Goal: Task Accomplishment & Management: Use online tool/utility

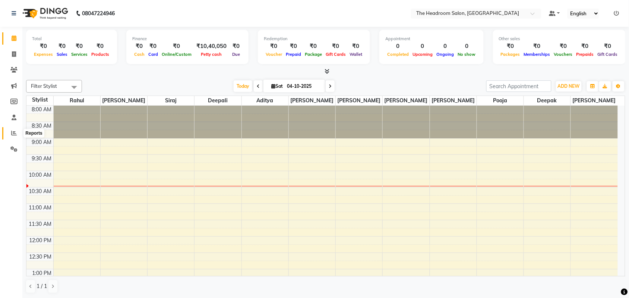
click at [12, 133] on icon at bounding box center [14, 133] width 6 height 6
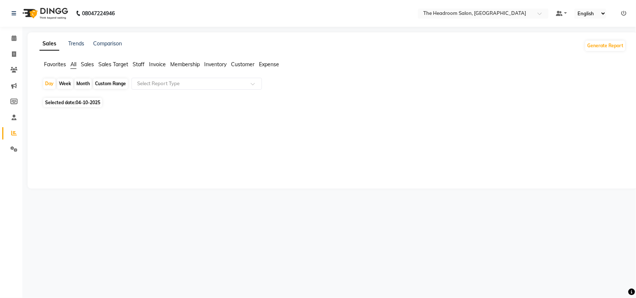
click at [76, 106] on span "Selected date: [DATE]" at bounding box center [72, 102] width 59 height 9
select select "10"
select select "2025"
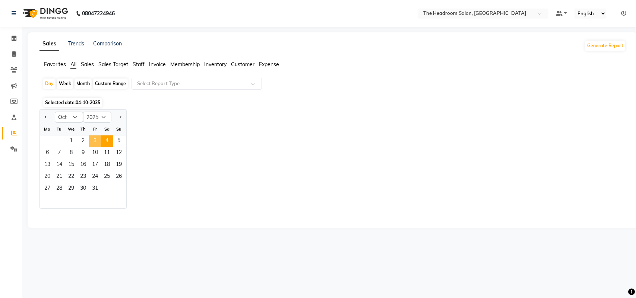
click at [94, 144] on span "3" at bounding box center [95, 142] width 12 height 12
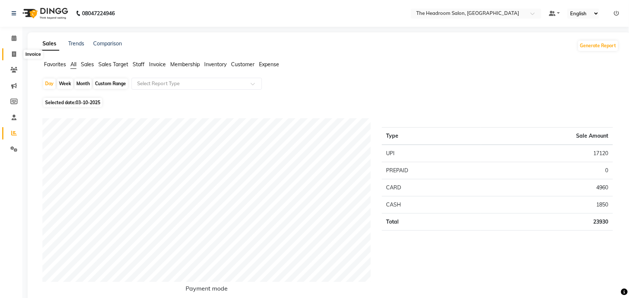
click at [17, 56] on span at bounding box center [13, 54] width 13 height 9
select select "service"
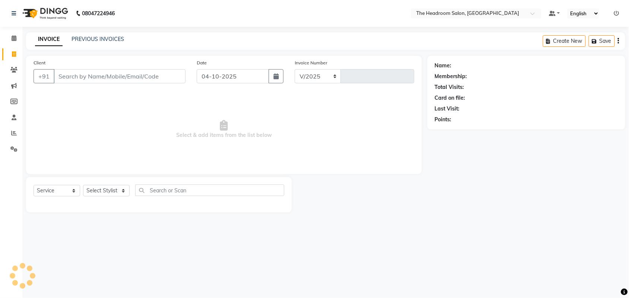
select select "6933"
type input "3929"
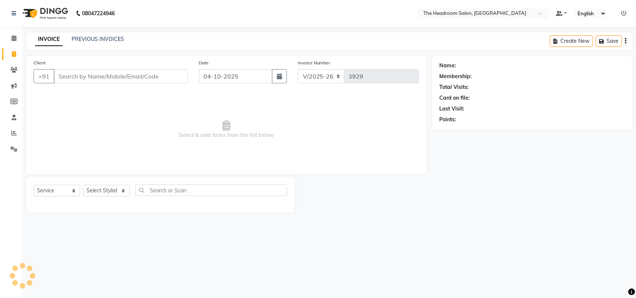
select select "58237"
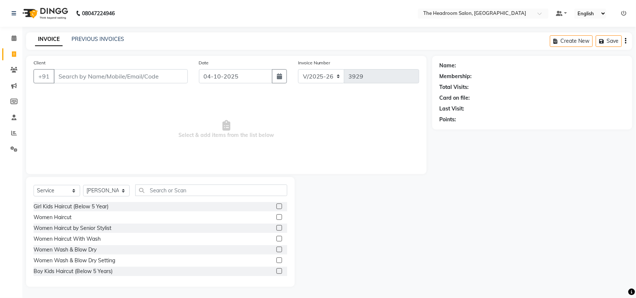
click at [85, 77] on input "Client" at bounding box center [121, 76] width 134 height 14
click at [15, 64] on link "Clients" at bounding box center [11, 70] width 18 height 12
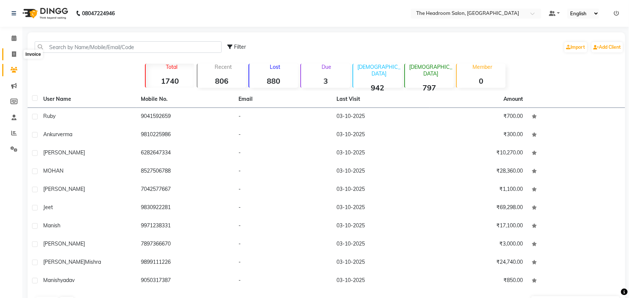
click at [15, 54] on icon at bounding box center [14, 54] width 4 height 6
select select "service"
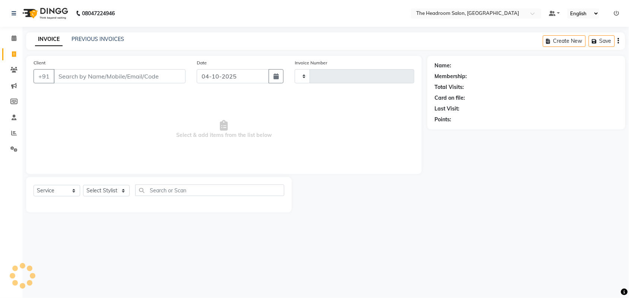
type input "3929"
select select "6933"
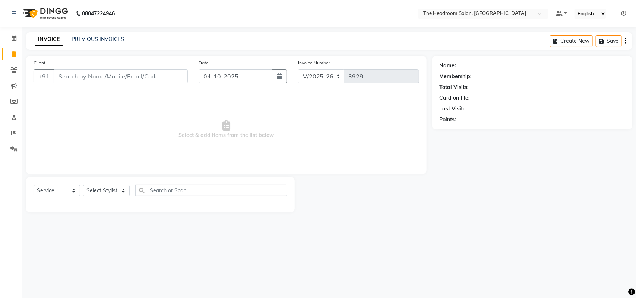
click at [82, 79] on input "Client" at bounding box center [121, 76] width 134 height 14
select select "58237"
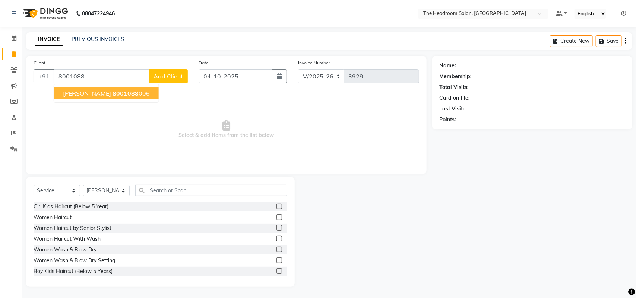
click at [80, 92] on span "[PERSON_NAME]" at bounding box center [87, 93] width 48 height 7
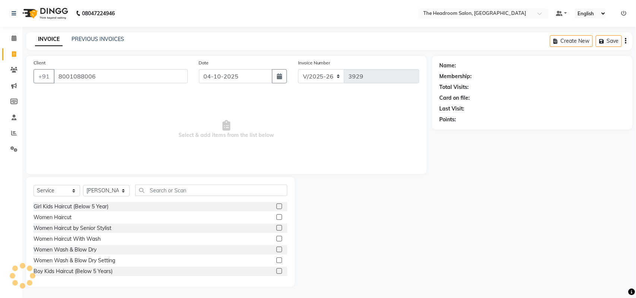
type input "8001088006"
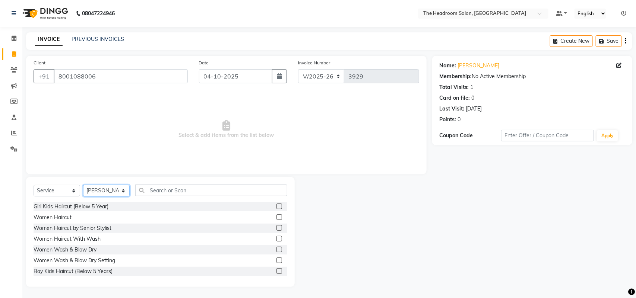
click at [123, 192] on select "Select Stylist [PERSON_NAME] Deepak [PERSON_NAME] [PERSON_NAME] Manager [PERSON…" at bounding box center [106, 191] width 47 height 12
select select "58240"
click at [83, 185] on select "Select Stylist [PERSON_NAME] Deepak [PERSON_NAME] [PERSON_NAME] Manager [PERSON…" at bounding box center [106, 191] width 47 height 12
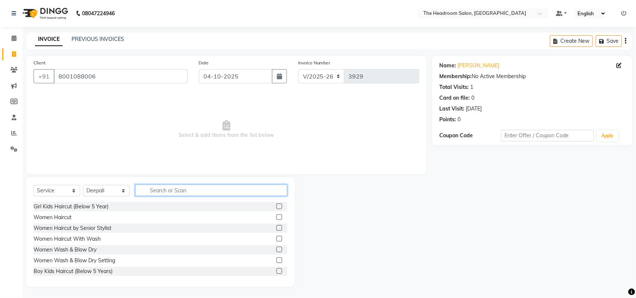
click at [165, 190] on input "text" at bounding box center [211, 191] width 152 height 12
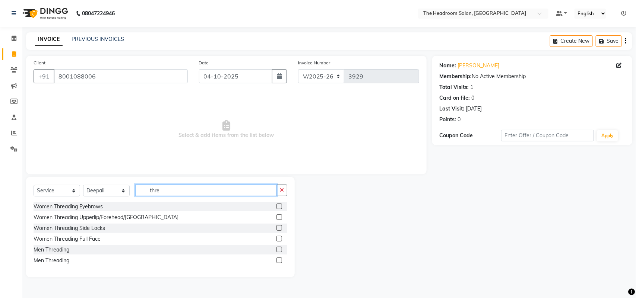
type input "thre"
click at [278, 205] on label at bounding box center [279, 207] width 6 height 6
click at [278, 205] on input "checkbox" at bounding box center [278, 207] width 5 height 5
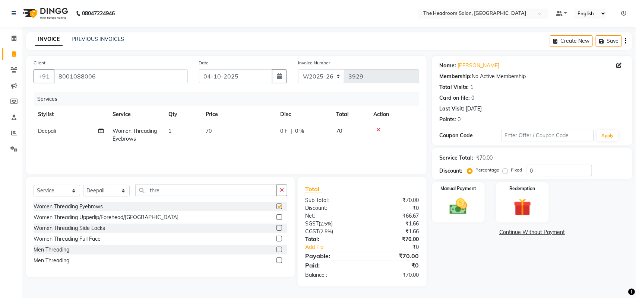
checkbox input "false"
click at [279, 216] on label at bounding box center [279, 218] width 6 height 6
click at [279, 216] on input "checkbox" at bounding box center [278, 217] width 5 height 5
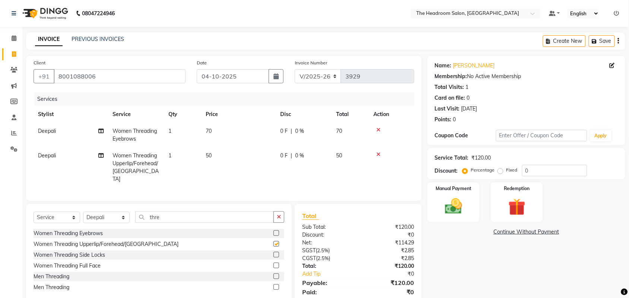
checkbox input "false"
click at [454, 209] on img at bounding box center [453, 206] width 29 height 20
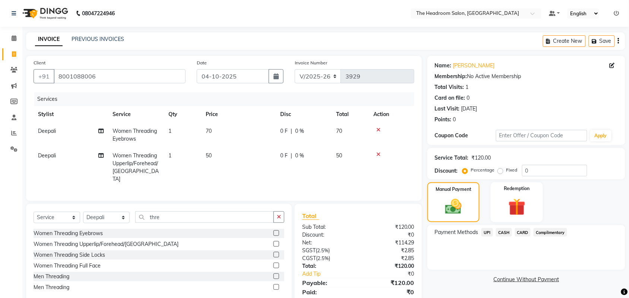
click at [485, 233] on span "UPI" at bounding box center [487, 232] width 12 height 9
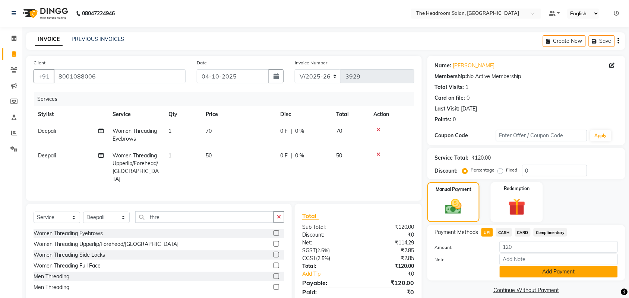
click at [533, 271] on button "Add Payment" at bounding box center [559, 272] width 118 height 12
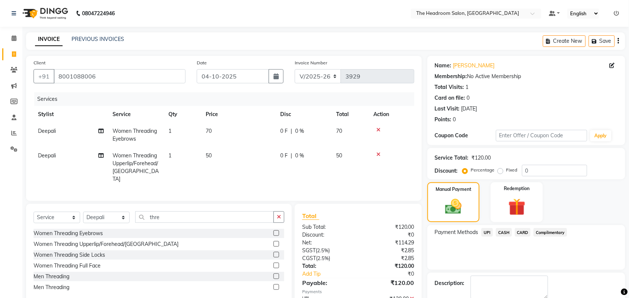
scroll to position [41, 0]
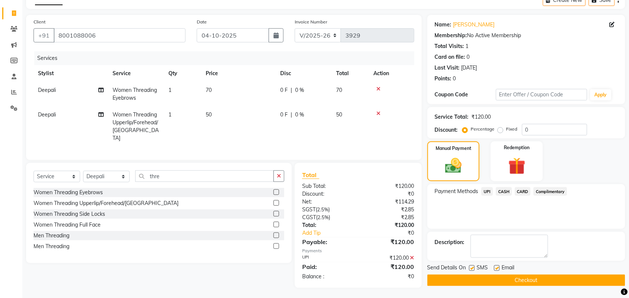
click at [570, 279] on button "Checkout" at bounding box center [526, 281] width 198 height 12
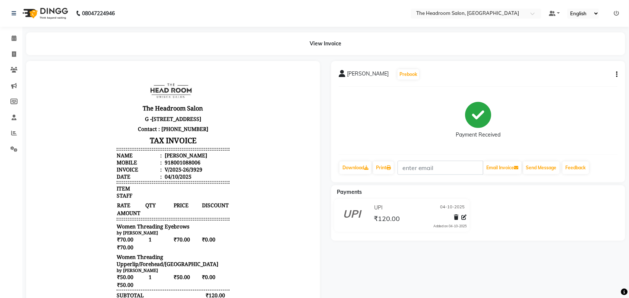
scroll to position [19, 0]
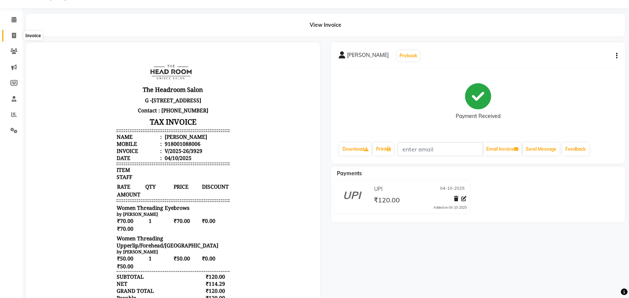
click at [13, 34] on icon at bounding box center [14, 36] width 4 height 6
select select "service"
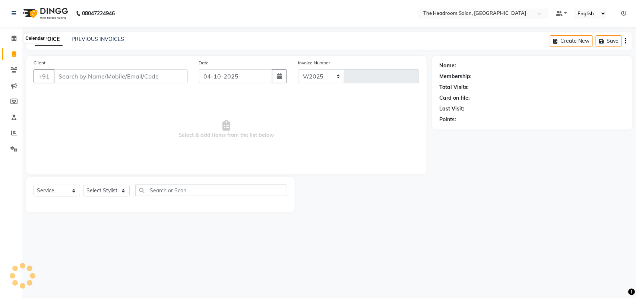
select select "6933"
type input "3930"
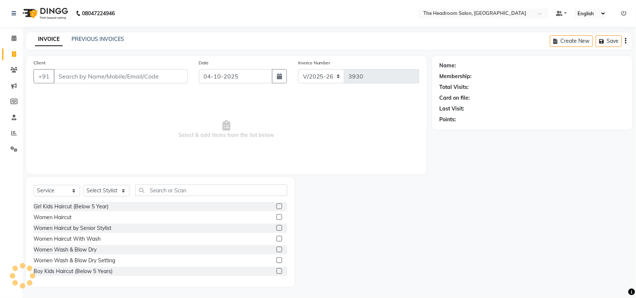
select select "58237"
click at [120, 190] on select "Select Stylist [PERSON_NAME] Deepak [PERSON_NAME] [PERSON_NAME] Manager [PERSON…" at bounding box center [106, 191] width 47 height 12
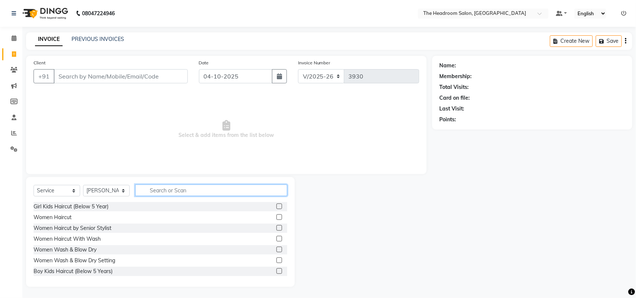
click at [180, 192] on input "text" at bounding box center [211, 191] width 152 height 12
type input "men"
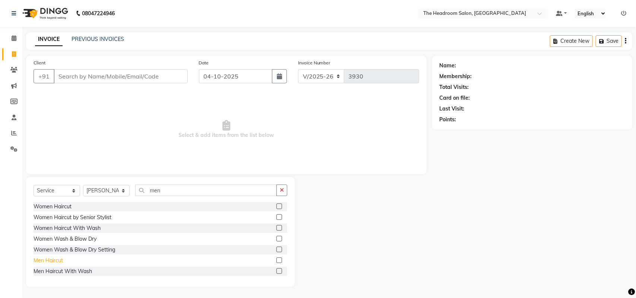
click at [42, 261] on div "Men Haircut" at bounding box center [48, 261] width 29 height 8
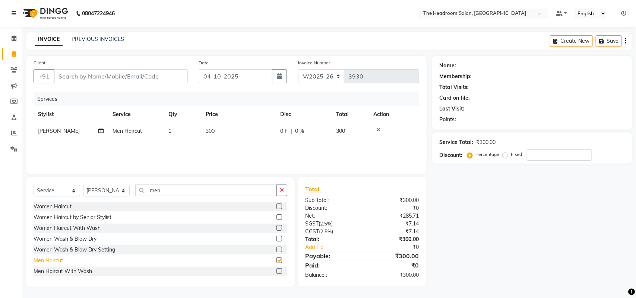
checkbox input "false"
click at [122, 190] on select "Select Stylist [PERSON_NAME] Deepak [PERSON_NAME] [PERSON_NAME] Manager [PERSON…" at bounding box center [106, 191] width 47 height 12
select select "92208"
click at [83, 185] on select "Select Stylist [PERSON_NAME] Deepak [PERSON_NAME] [PERSON_NAME] Manager [PERSON…" at bounding box center [106, 191] width 47 height 12
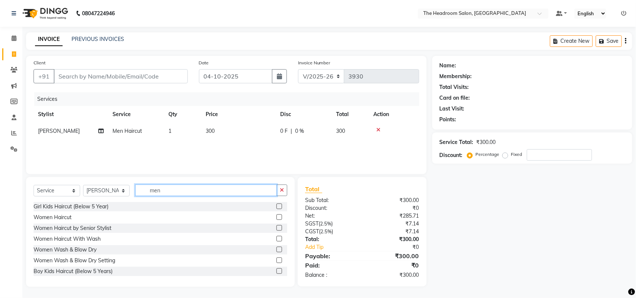
click at [181, 192] on input "men" at bounding box center [206, 191] width 142 height 12
type input "m"
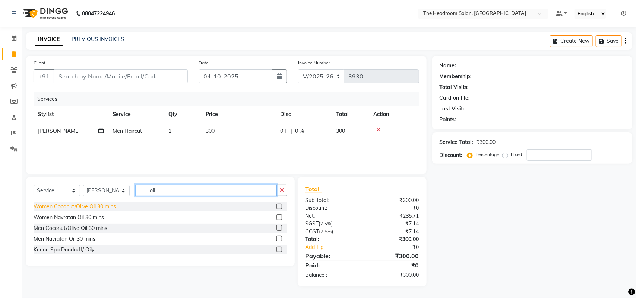
type input "oil"
click at [86, 206] on div "Women Coconut/Olive Oil 30 mins" at bounding box center [75, 207] width 82 height 8
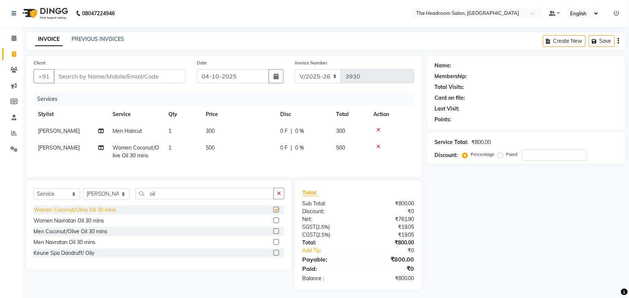
checkbox input "false"
click at [114, 196] on select "Select Stylist [PERSON_NAME] Deepak [PERSON_NAME] [PERSON_NAME] Manager [PERSON…" at bounding box center [106, 195] width 47 height 12
select select "79453"
click at [83, 195] on select "Select Stylist [PERSON_NAME] Deepak [PERSON_NAME] [PERSON_NAME] Manager [PERSON…" at bounding box center [106, 195] width 47 height 12
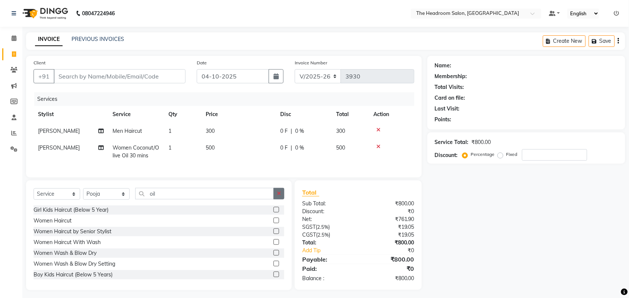
click at [274, 200] on button "button" at bounding box center [278, 194] width 11 height 12
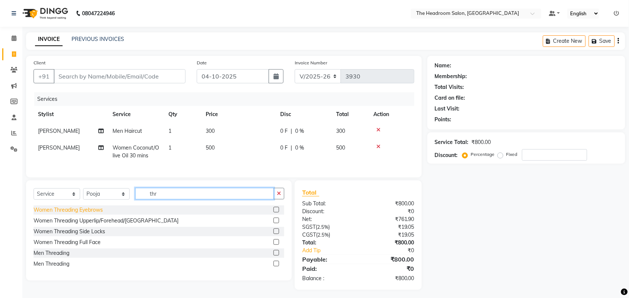
type input "thr"
click at [91, 214] on div "Women Threading Eyebrows" at bounding box center [68, 210] width 69 height 8
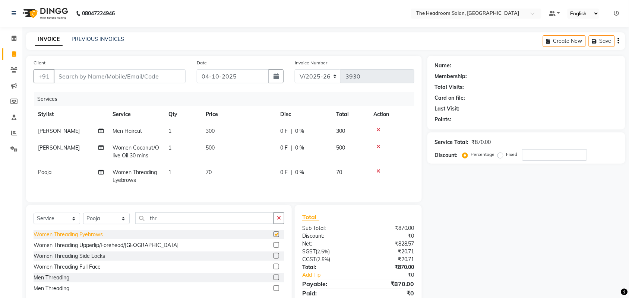
checkbox input "false"
click at [277, 221] on icon "button" at bounding box center [279, 218] width 4 height 5
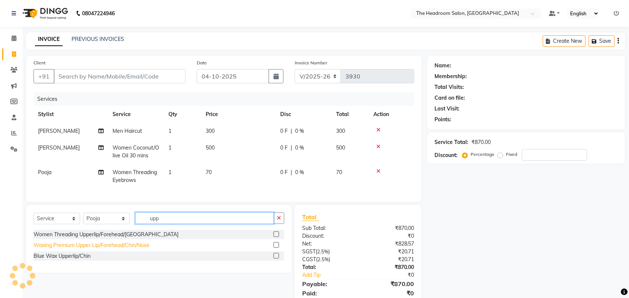
type input "upp"
click at [88, 250] on div "Waxing Premium Upper Lip/Forehead/Chin/Nose" at bounding box center [92, 246] width 116 height 8
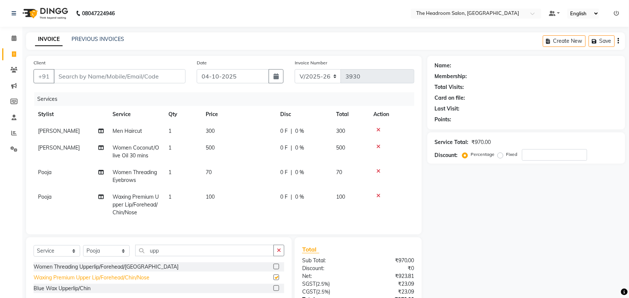
checkbox input "false"
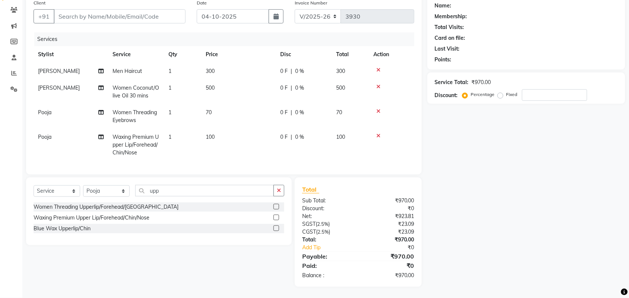
scroll to position [66, 0]
click at [136, 9] on input "Client" at bounding box center [120, 16] width 132 height 14
type input "7"
type input "0"
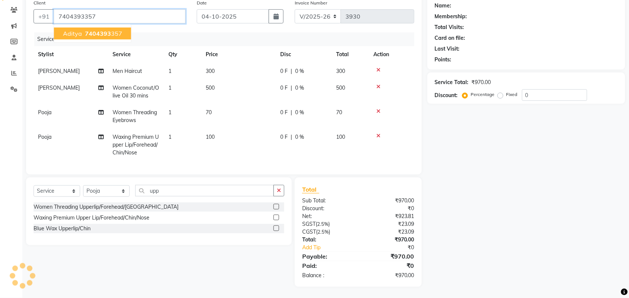
type input "7404393357"
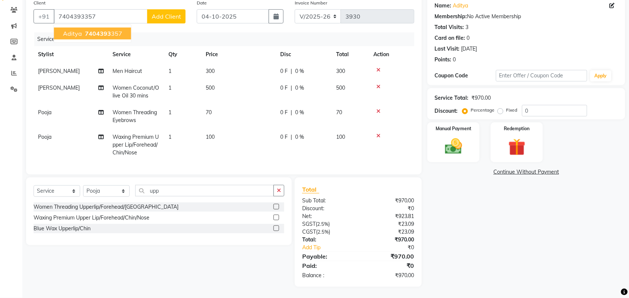
click at [108, 32] on button "aditya 7404393 357" at bounding box center [92, 34] width 77 height 12
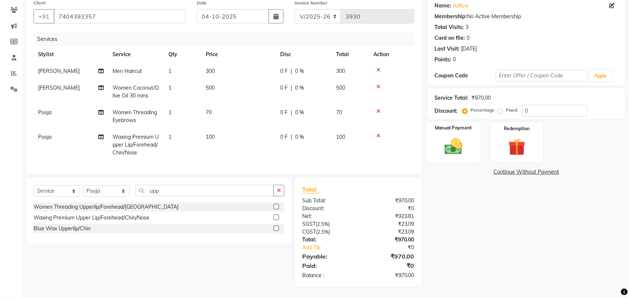
click at [451, 136] on img at bounding box center [453, 146] width 29 height 20
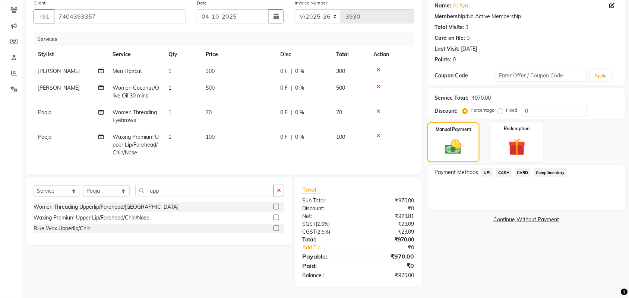
click at [487, 165] on div "Payment Methods UPI CASH CARD Complimentary" at bounding box center [526, 187] width 198 height 45
click at [487, 168] on span "UPI" at bounding box center [487, 172] width 12 height 9
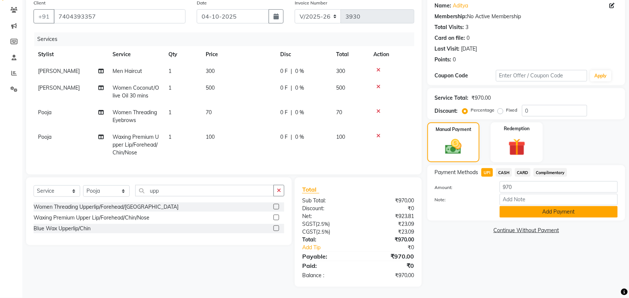
click at [525, 206] on button "Add Payment" at bounding box center [559, 212] width 118 height 12
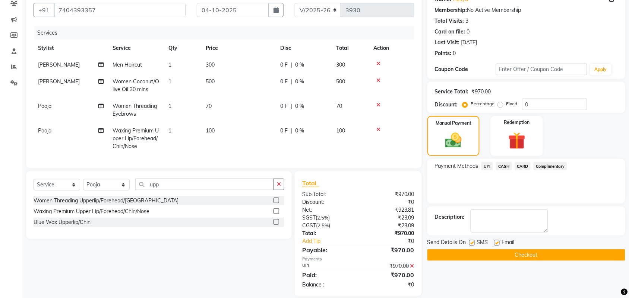
click at [525, 258] on div "Send Details On SMS Email Checkout" at bounding box center [526, 250] width 198 height 22
click at [526, 269] on div "Name: Aditya Membership: No Active Membership Total Visits: 3 Card on file: 0 L…" at bounding box center [528, 143] width 203 height 307
click at [526, 254] on button "Checkout" at bounding box center [526, 256] width 198 height 12
click at [526, 254] on div "Checkout" at bounding box center [526, 256] width 198 height 12
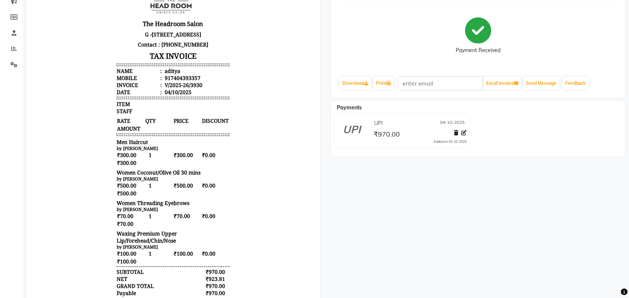
scroll to position [118, 0]
